Goal: Information Seeking & Learning: Find specific fact

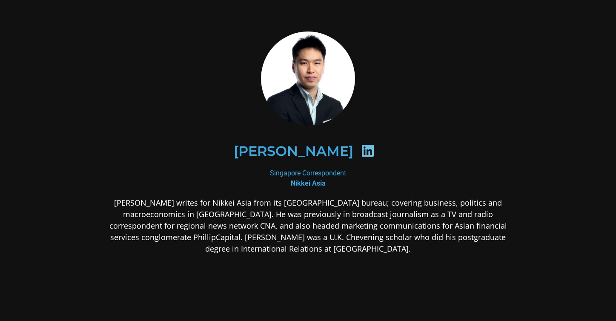
scroll to position [15, 0]
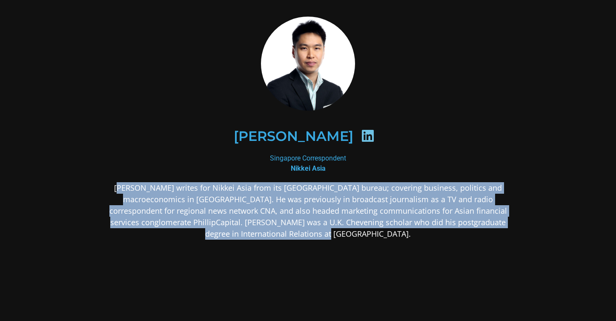
drag, startPoint x: 115, startPoint y: 189, endPoint x: 349, endPoint y: 238, distance: 238.7
click at [349, 238] on p "[PERSON_NAME] writes for Nikkei Asia from its [GEOGRAPHIC_DATA] bureau; coverin…" at bounding box center [308, 210] width 414 height 57
drag, startPoint x: 349, startPoint y: 238, endPoint x: 114, endPoint y: 186, distance: 240.1
click at [114, 186] on p "[PERSON_NAME] writes for Nikkei Asia from its [GEOGRAPHIC_DATA] bureau; coverin…" at bounding box center [308, 210] width 414 height 57
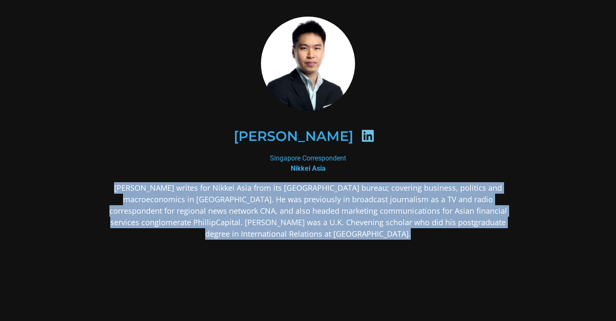
click at [477, 214] on p "[PERSON_NAME] writes for Nikkei Asia from its [GEOGRAPHIC_DATA] bureau; coverin…" at bounding box center [308, 210] width 414 height 57
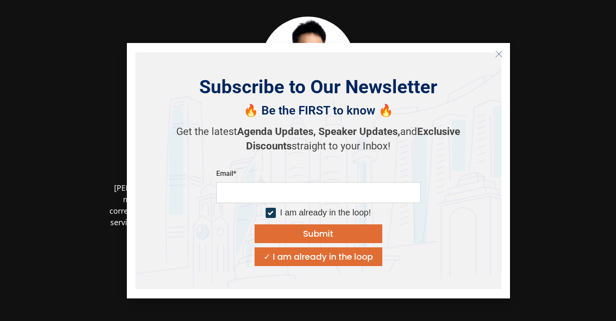
click at [505, 55] on div "Subscribe to Our Newsletter 🔥 Be the FIRST to know 🔥 Get the latest Agenda Upda…" at bounding box center [318, 170] width 383 height 255
click at [496, 56] on line "Close" at bounding box center [499, 54] width 6 height 6
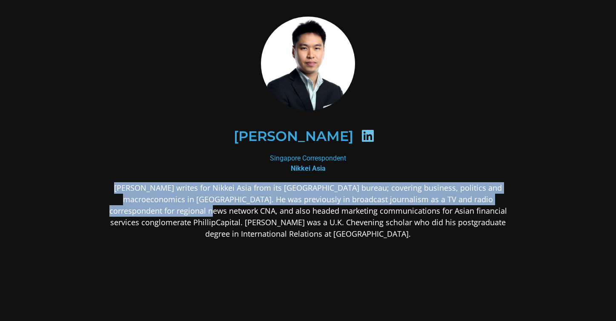
drag, startPoint x: 112, startPoint y: 186, endPoint x: 151, endPoint y: 209, distance: 45.3
click at [151, 209] on p "[PERSON_NAME] writes for Nikkei Asia from its [GEOGRAPHIC_DATA] bureau; coverin…" at bounding box center [308, 210] width 414 height 57
copy p "[PERSON_NAME] writes for Nikkei Asia from its [GEOGRAPHIC_DATA] bureau; coverin…"
